Goal: Information Seeking & Learning: Learn about a topic

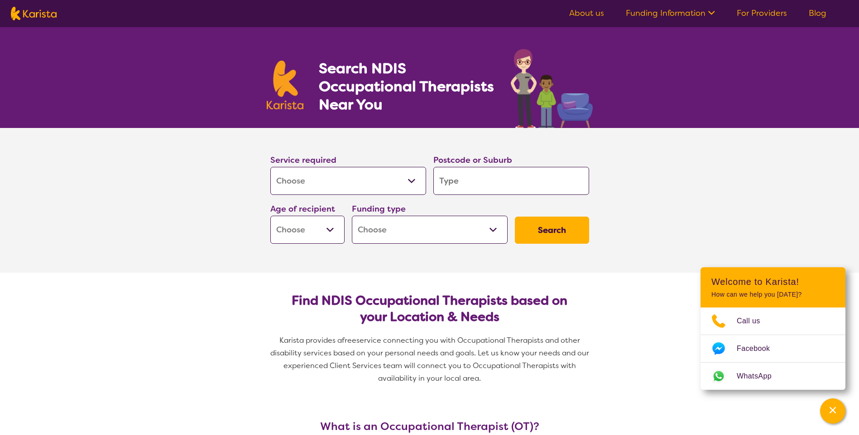
select select "[MEDICAL_DATA]"
click at [462, 181] on input "search" at bounding box center [511, 181] width 156 height 28
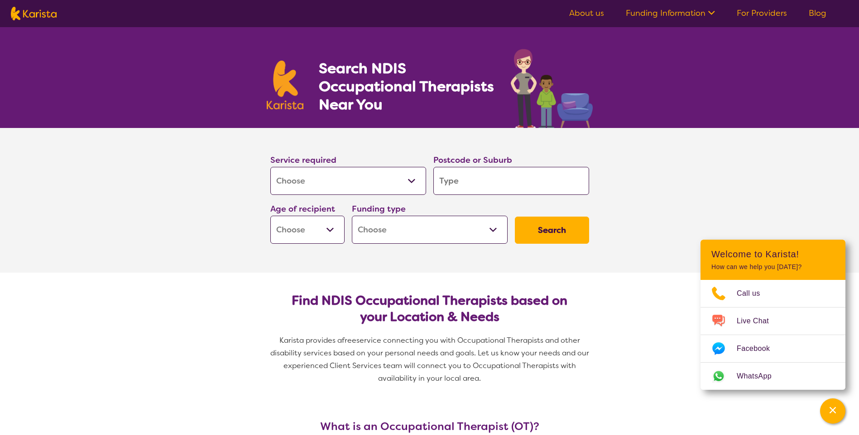
click at [478, 186] on input "search" at bounding box center [511, 181] width 156 height 28
type input "a"
type input "6"
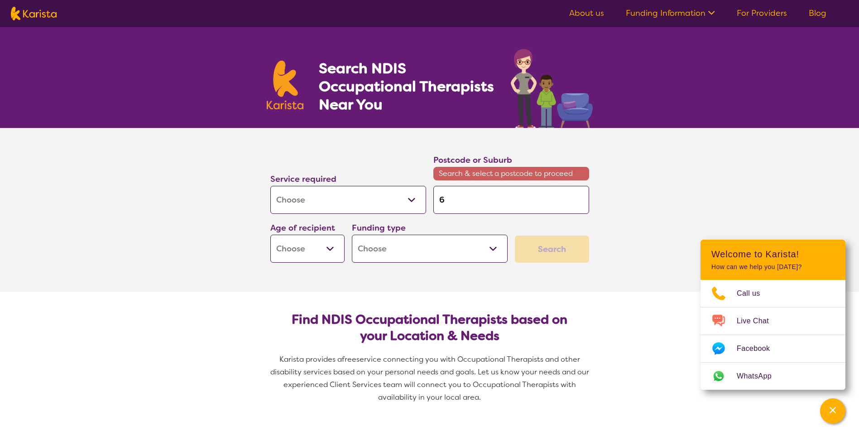
type input "63"
type input "633"
type input "6330"
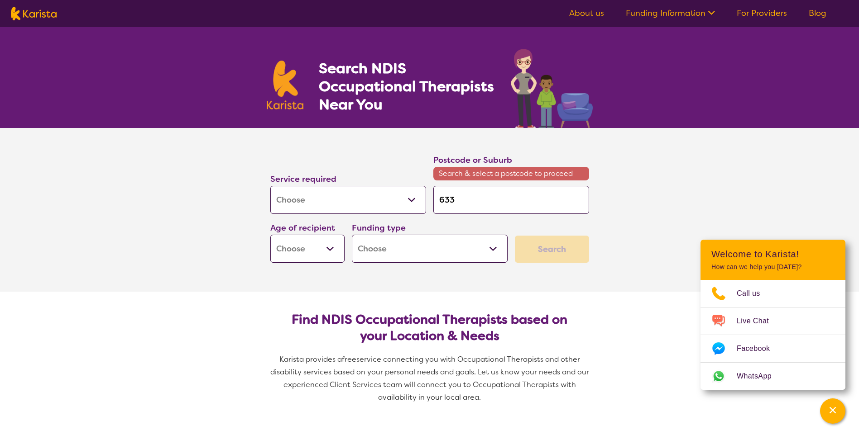
type input "6330"
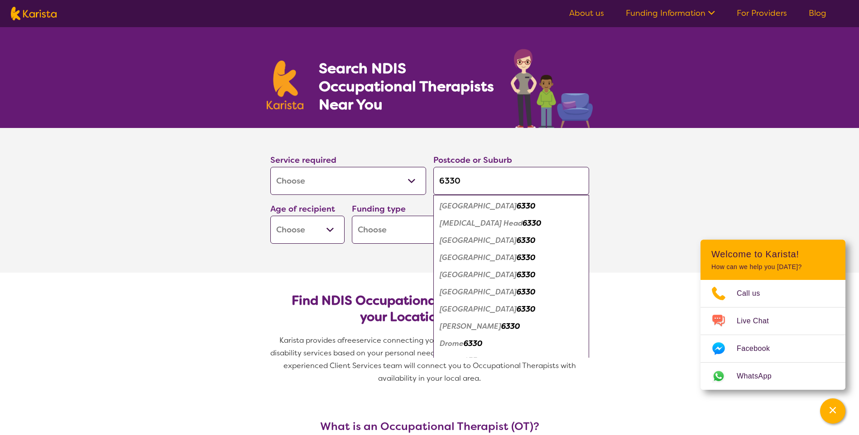
type input "6330"
click at [207, 218] on section "Service required Allied Health Assistant Assessment ([MEDICAL_DATA] or [MEDICAL…" at bounding box center [429, 200] width 859 height 145
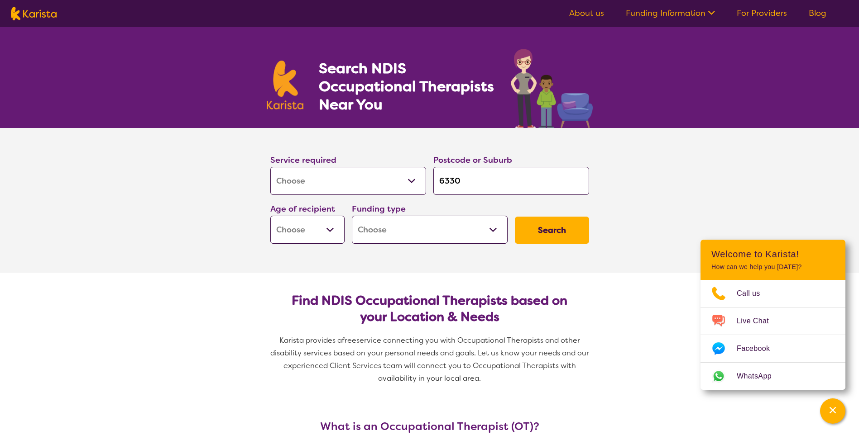
click at [466, 229] on select "Home Care Package (HCP) National Disability Insurance Scheme (NDIS) I don't know" at bounding box center [430, 230] width 156 height 28
select select "NDIS"
click at [352, 216] on select "Home Care Package (HCP) National Disability Insurance Scheme (NDIS) I don't know" at bounding box center [430, 230] width 156 height 28
select select "NDIS"
click at [418, 178] on select "Allied Health Assistant Assessment ([MEDICAL_DATA] or [MEDICAL_DATA]) Behaviour…" at bounding box center [348, 181] width 156 height 28
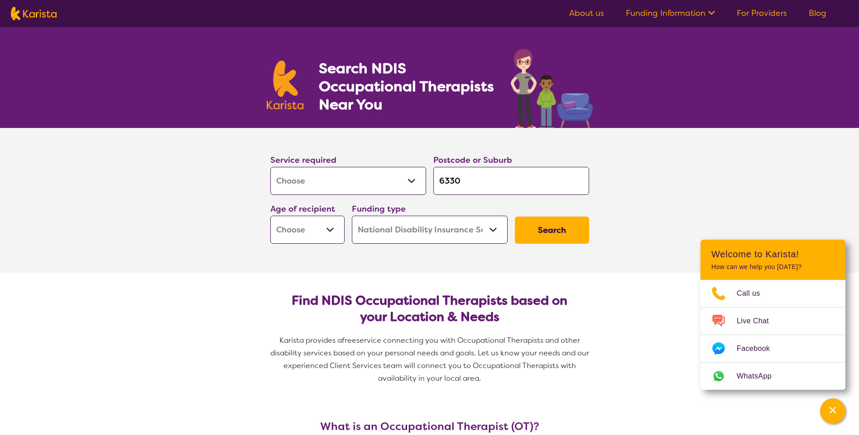
click at [418, 180] on select "Allied Health Assistant Assessment ([MEDICAL_DATA] or [MEDICAL_DATA]) Behaviour…" at bounding box center [348, 181] width 156 height 28
click at [549, 226] on button "Search" at bounding box center [552, 230] width 74 height 27
click at [325, 226] on select "Early Childhood - 0 to 9 Child - 10 to 11 Adolescent - 12 to 17 Adult - 18 to 6…" at bounding box center [307, 230] width 74 height 28
select select "AD"
click at [270, 216] on select "Early Childhood - 0 to 9 Child - 10 to 11 Adolescent - 12 to 17 Adult - 18 to 6…" at bounding box center [307, 230] width 74 height 28
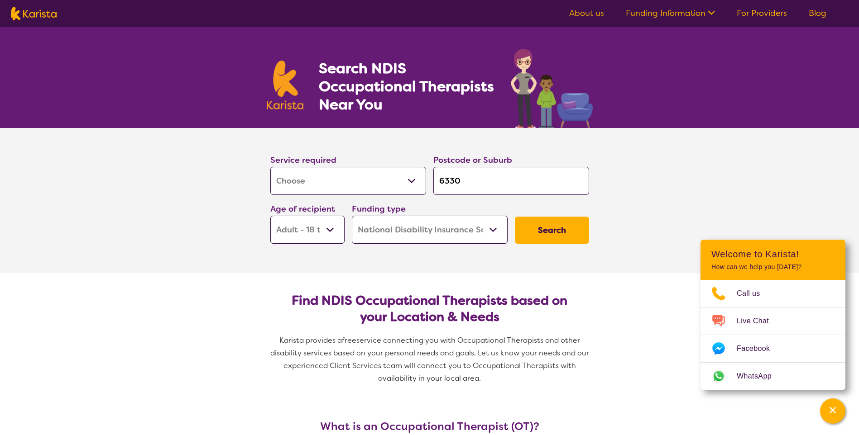
select select "AD"
click at [550, 224] on button "Search" at bounding box center [552, 230] width 74 height 27
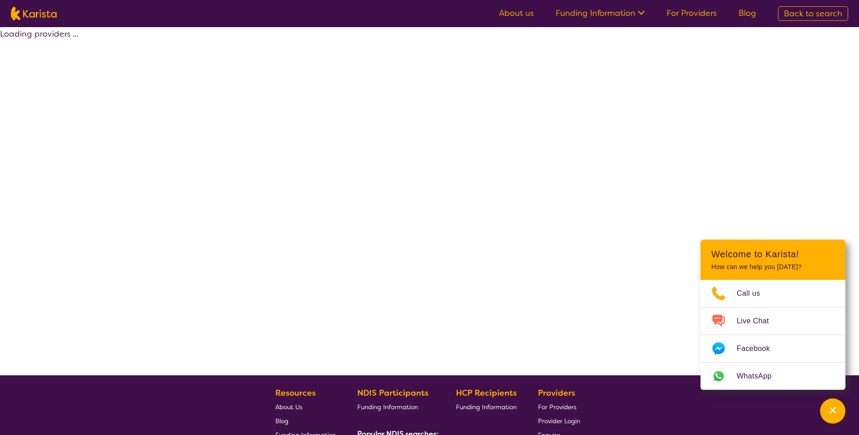
select select "by_score"
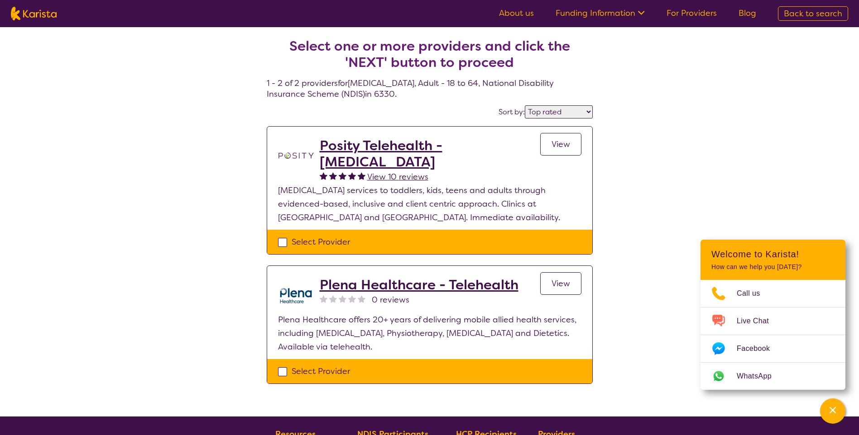
select select "[MEDICAL_DATA]"
select select "AD"
select select "NDIS"
select select "[MEDICAL_DATA]"
select select "AD"
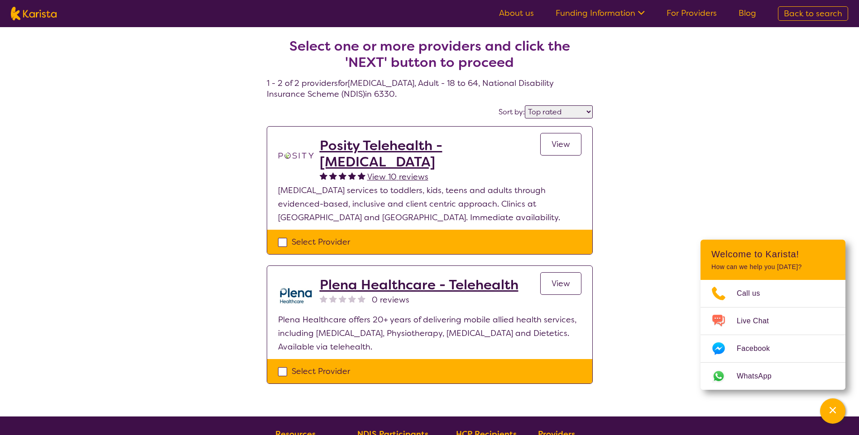
select select "NDIS"
